Goal: Task Accomplishment & Management: Manage account settings

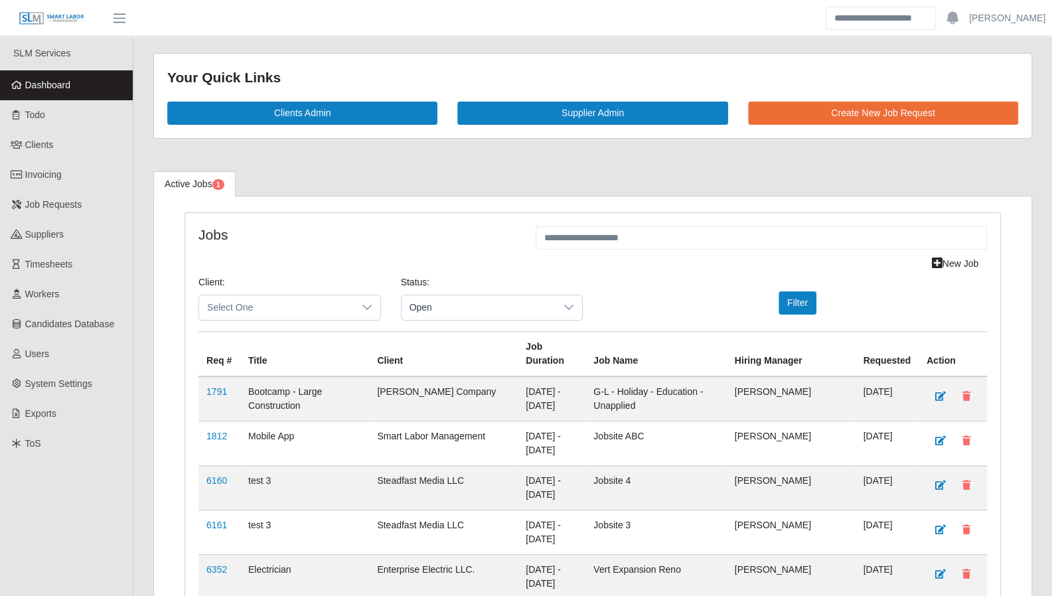
click at [78, 90] on link "Dashboard" at bounding box center [66, 85] width 133 height 30
click at [46, 111] on link "Todo" at bounding box center [66, 115] width 133 height 30
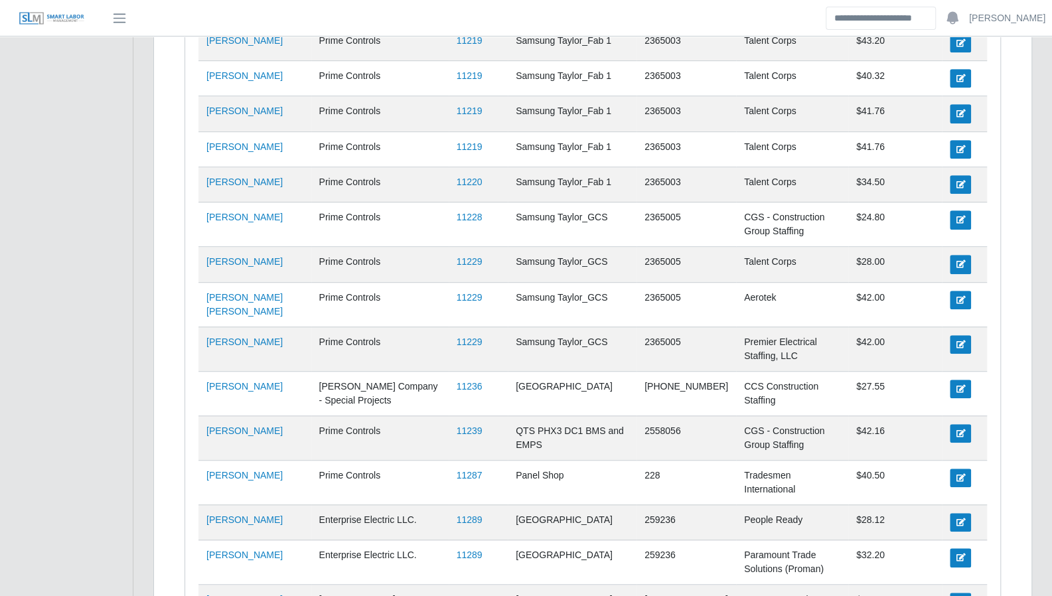
scroll to position [3566, 0]
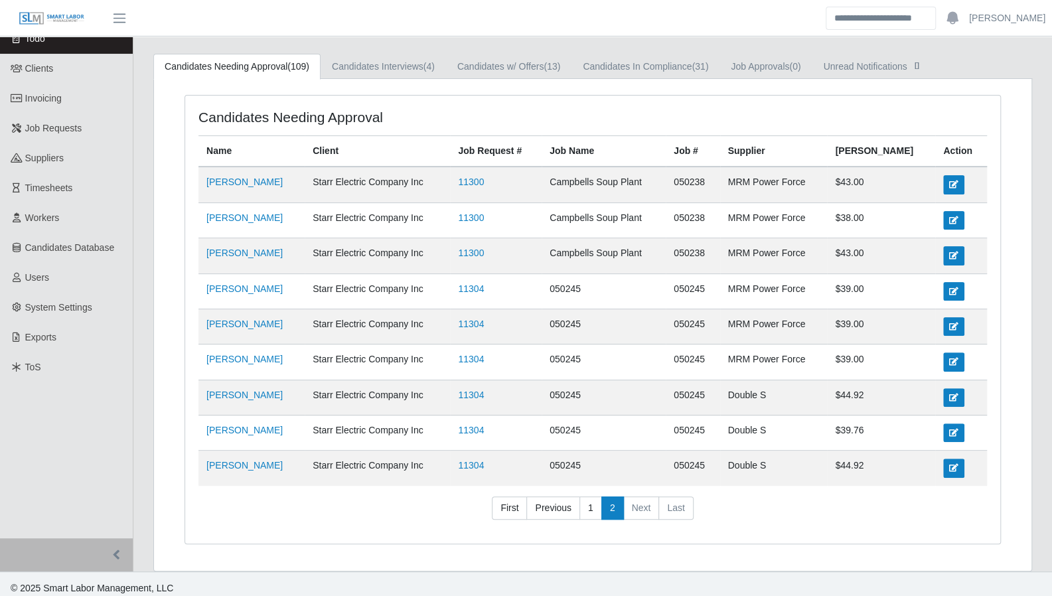
scroll to position [0, 0]
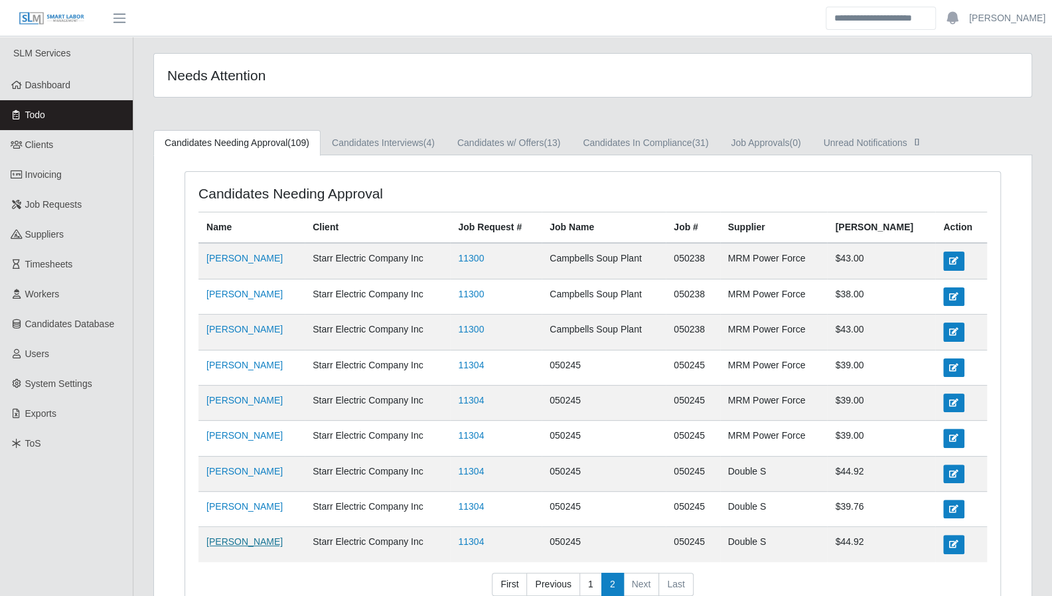
click at [257, 537] on link "[PERSON_NAME]" at bounding box center [244, 541] width 76 height 11
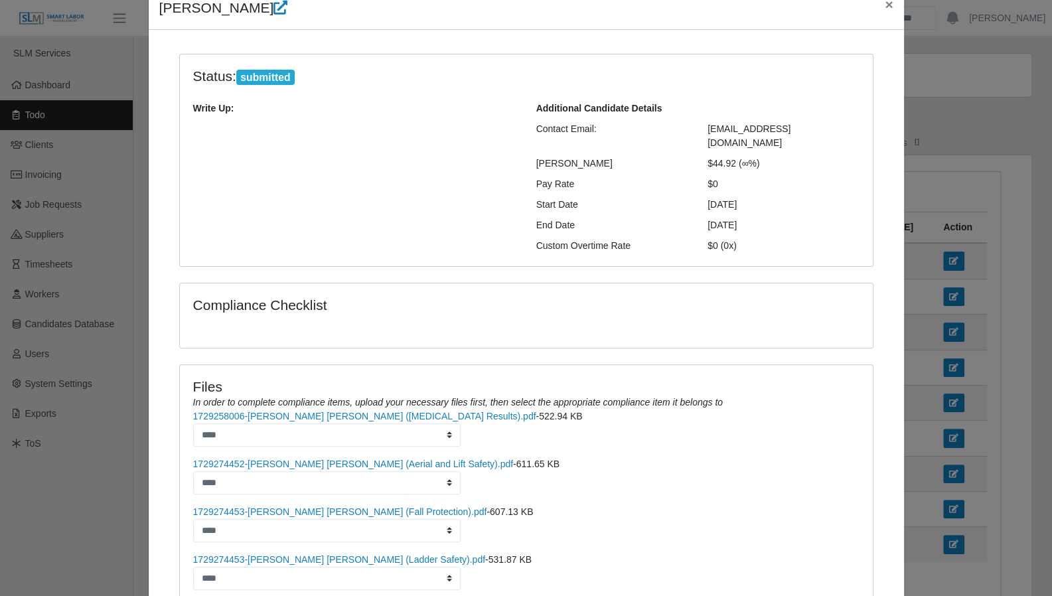
scroll to position [158, 0]
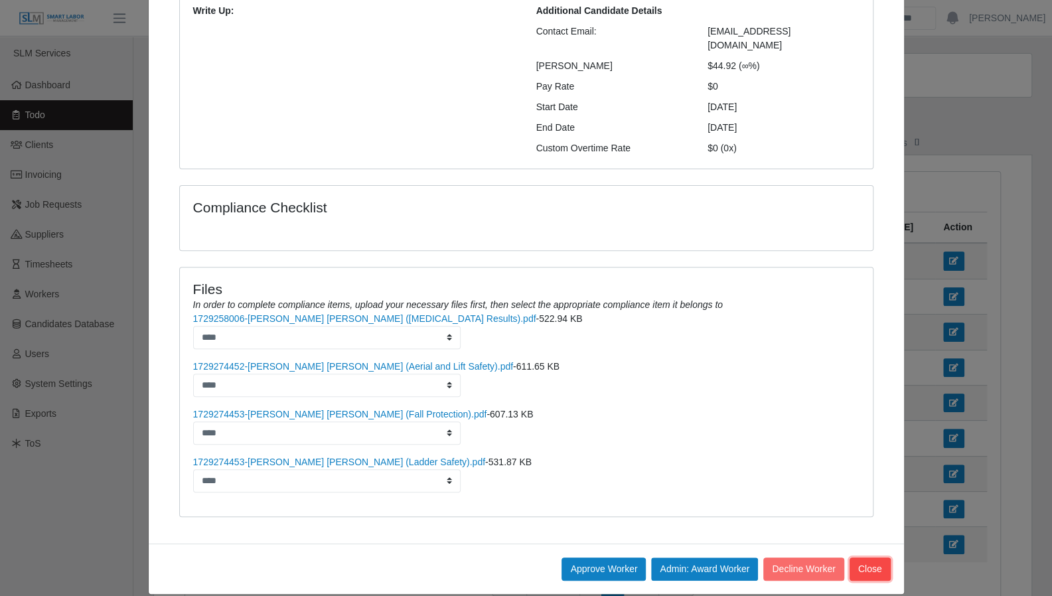
click at [864, 557] on button "Close" at bounding box center [869, 568] width 41 height 23
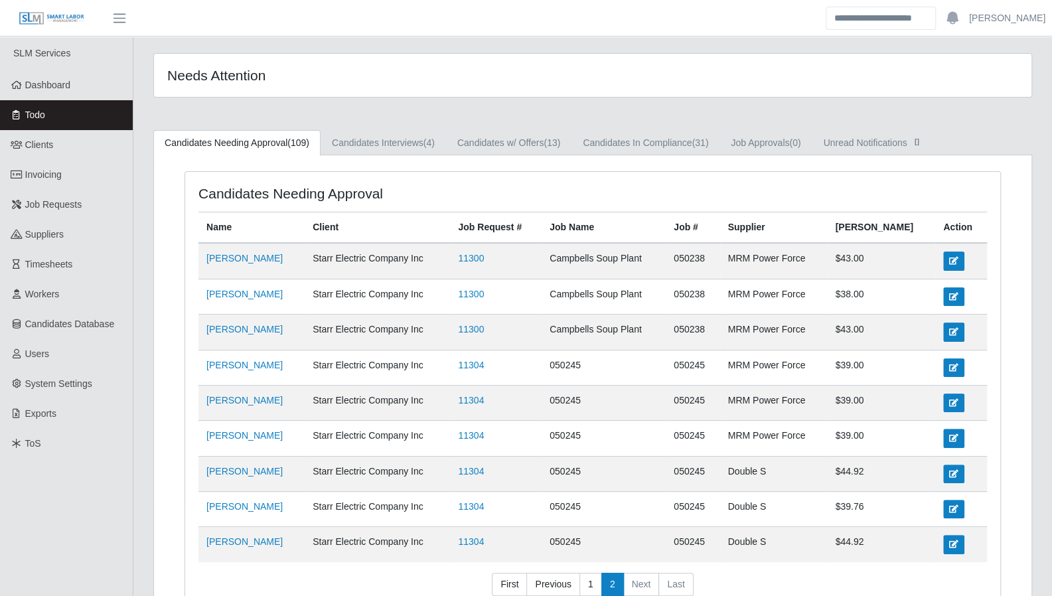
click at [1005, 168] on div "Candidates Needing Approval Name Client Job Request # Job Name Job # Supplier B…" at bounding box center [592, 401] width 877 height 492
